Goal: Register for event/course

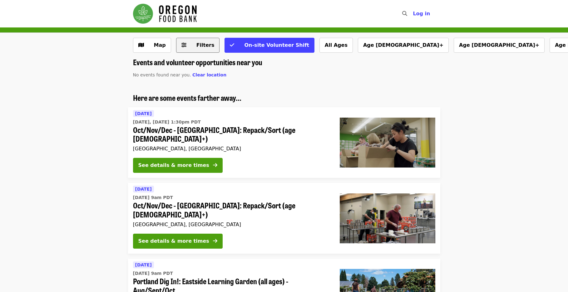
click at [196, 50] on button "Filters" at bounding box center [198, 45] width 44 height 15
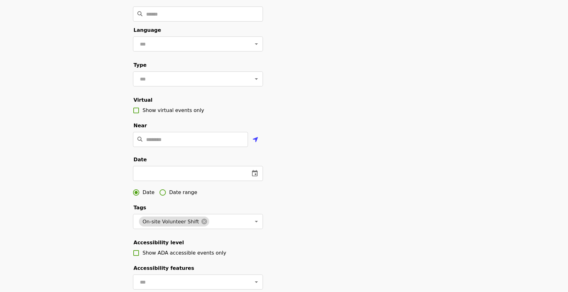
scroll to position [164, 0]
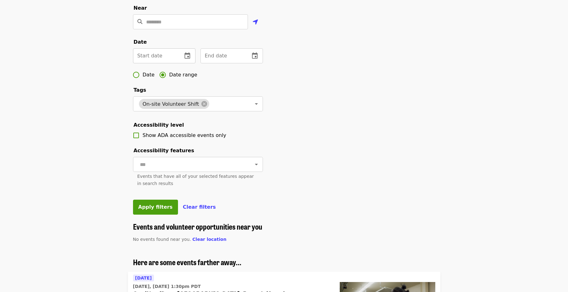
click at [159, 63] on input "text" at bounding box center [155, 55] width 44 height 15
click at [184, 59] on icon "change date" at bounding box center [187, 55] width 6 height 6
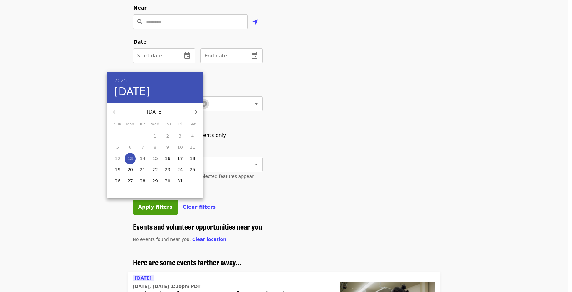
click at [180, 159] on p "17" at bounding box center [180, 158] width 6 height 6
type input "**********"
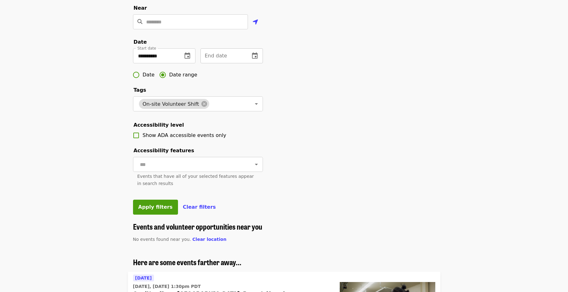
click at [228, 63] on input "text" at bounding box center [222, 55] width 44 height 15
click at [255, 60] on icon "change date" at bounding box center [254, 55] width 7 height 7
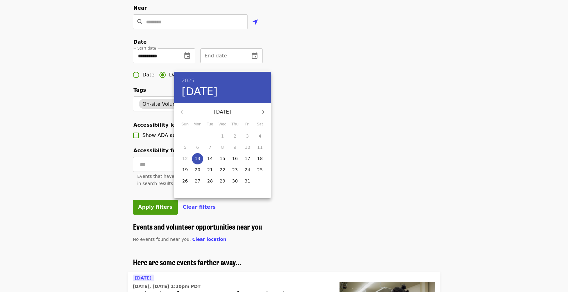
click at [187, 168] on p "19" at bounding box center [185, 170] width 6 height 6
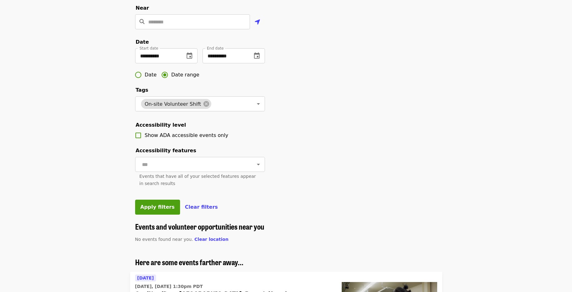
type input "**********"
click at [148, 210] on span "Apply filters" at bounding box center [155, 207] width 34 height 6
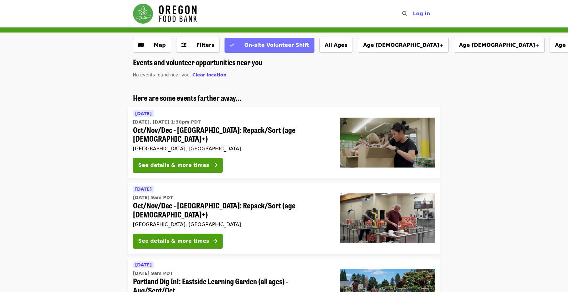
click at [267, 46] on span "On-site Volunteer Shift" at bounding box center [276, 45] width 65 height 6
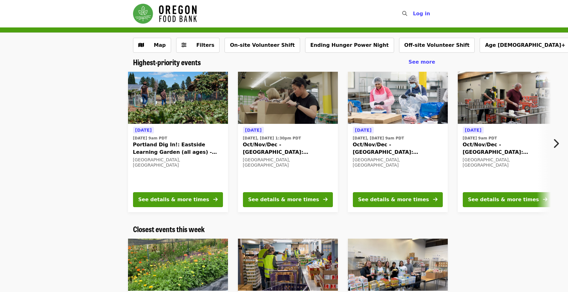
click at [558, 141] on icon "chevron-right icon" at bounding box center [555, 144] width 6 height 12
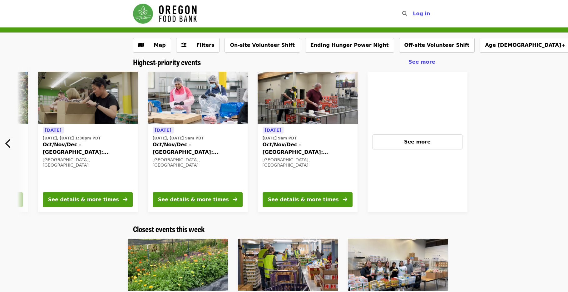
scroll to position [0, 289]
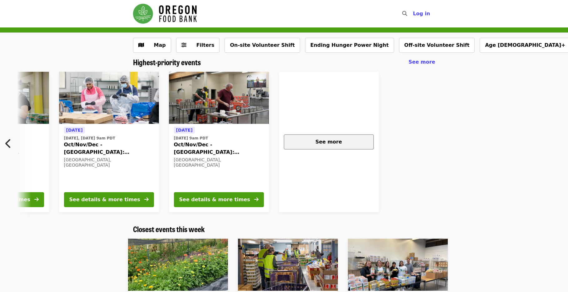
click at [356, 141] on div "See more" at bounding box center [328, 141] width 79 height 7
